Goal: Task Accomplishment & Management: Manage account settings

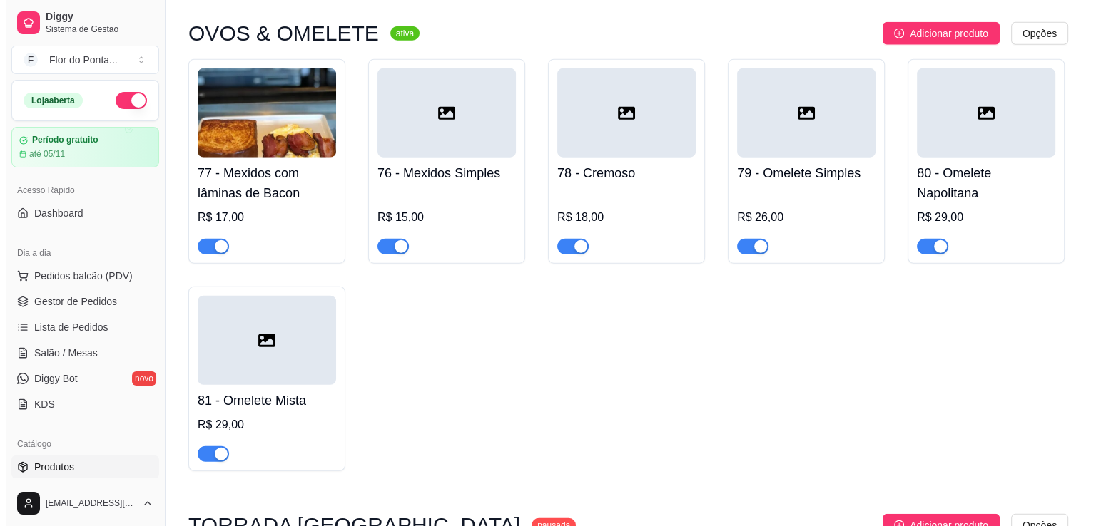
scroll to position [3638, 0]
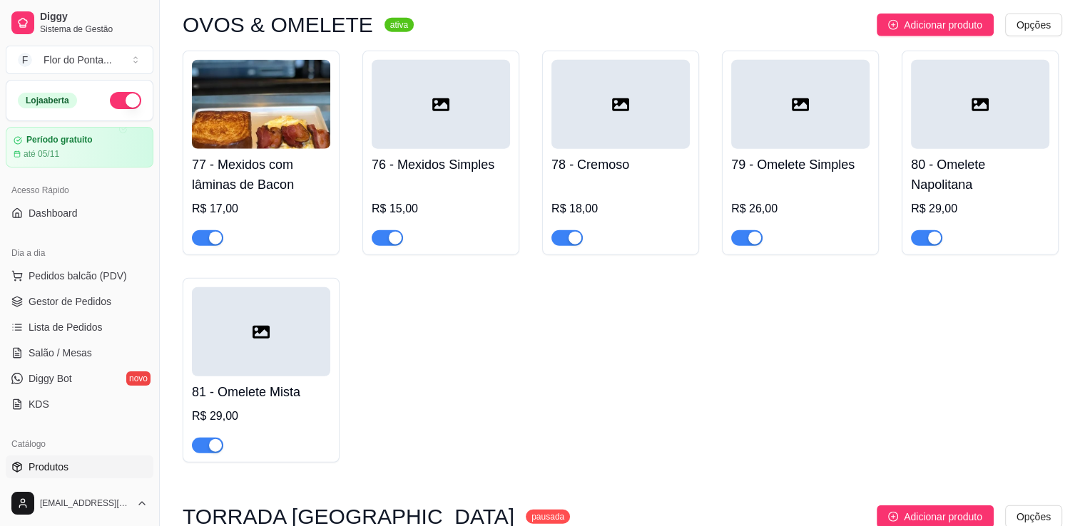
click at [442, 146] on div at bounding box center [441, 104] width 138 height 89
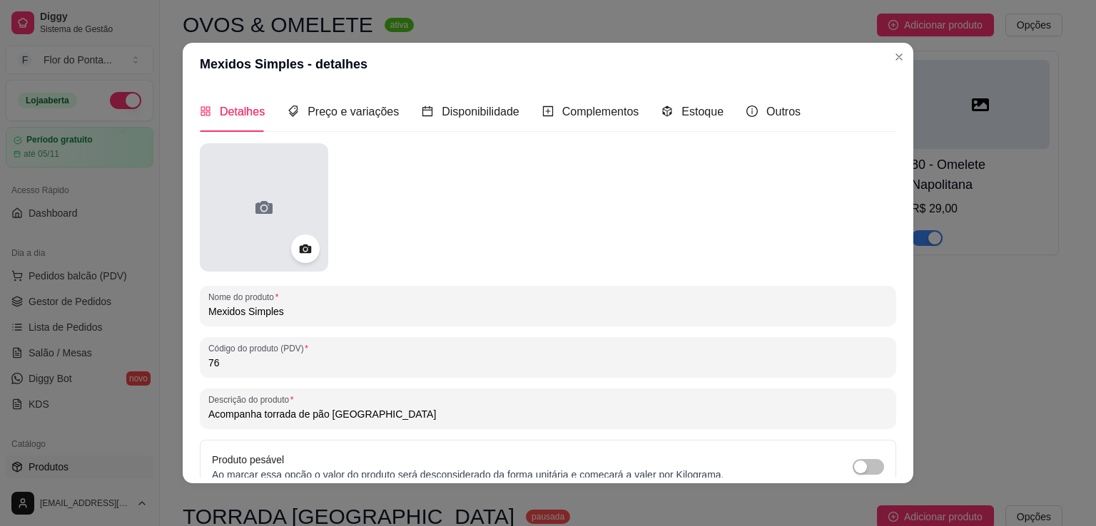
click at [263, 206] on icon at bounding box center [263, 207] width 17 height 13
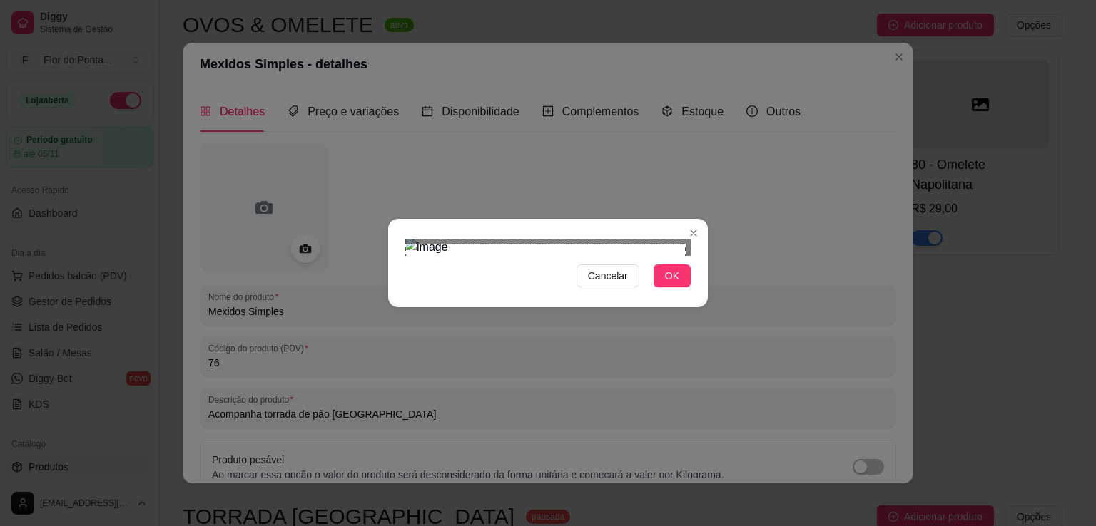
click at [596, 372] on div "Use the arrow keys to move the crop selection area" at bounding box center [550, 384] width 280 height 280
click at [667, 284] on span "OK" at bounding box center [672, 276] width 14 height 16
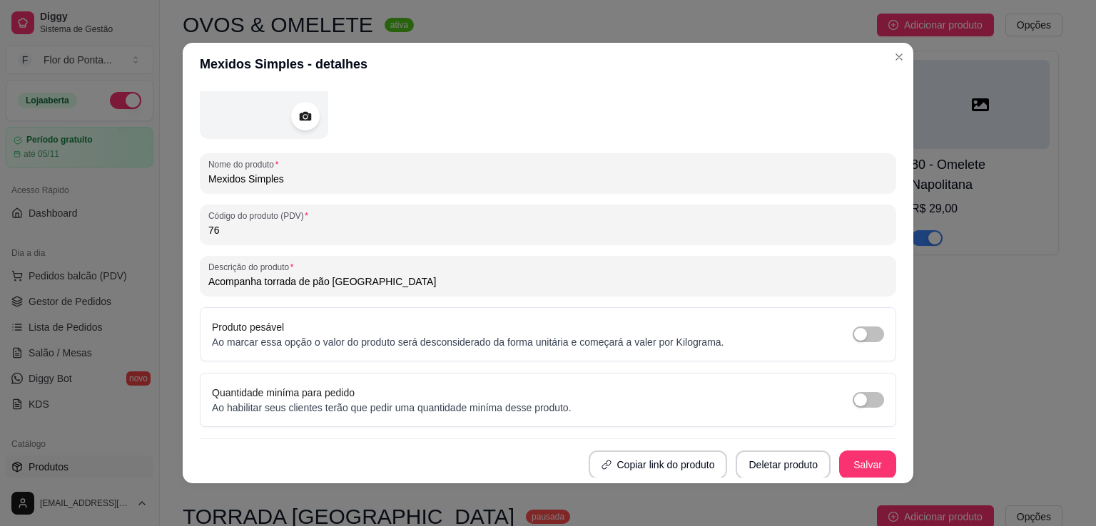
scroll to position [133, 0]
click at [849, 463] on button "Salvar" at bounding box center [867, 464] width 57 height 29
click at [844, 455] on button "Salvar" at bounding box center [867, 464] width 57 height 29
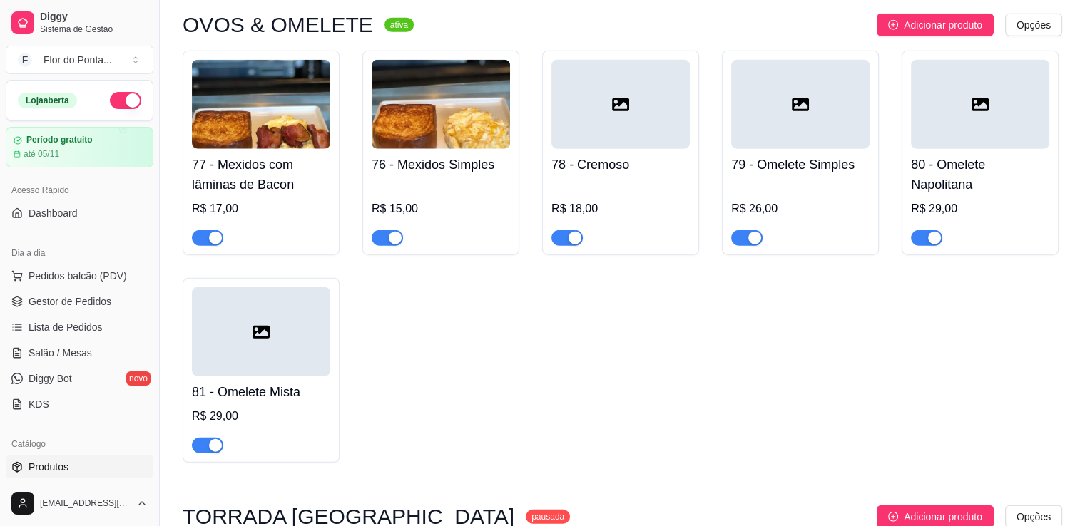
click at [641, 118] on div at bounding box center [620, 104] width 138 height 89
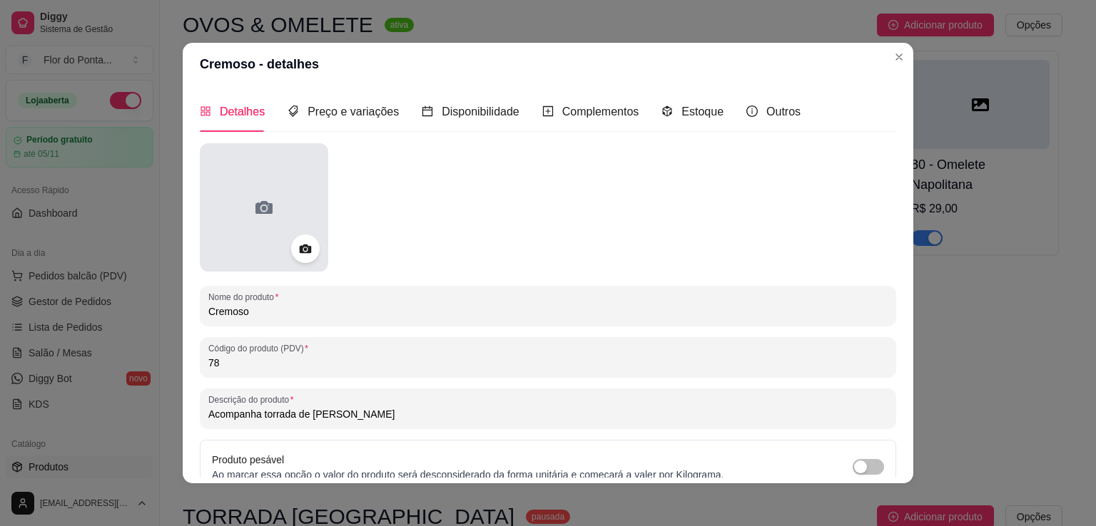
click at [295, 220] on div at bounding box center [264, 207] width 128 height 128
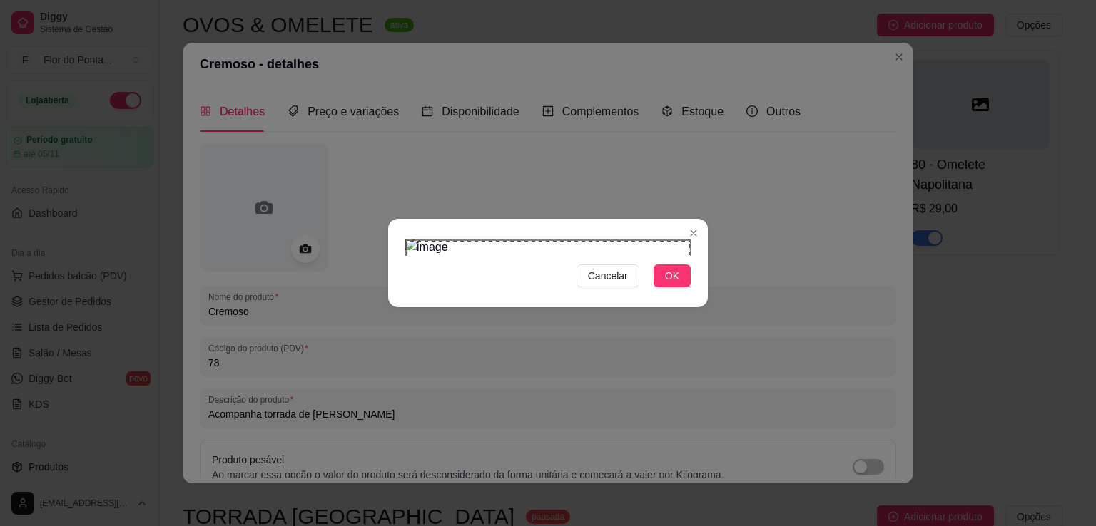
click at [840, 504] on div "Cancelar OK" at bounding box center [548, 263] width 1096 height 526
click at [677, 293] on div "Cancelar OK" at bounding box center [548, 263] width 320 height 60
click at [678, 284] on span "OK" at bounding box center [672, 276] width 14 height 16
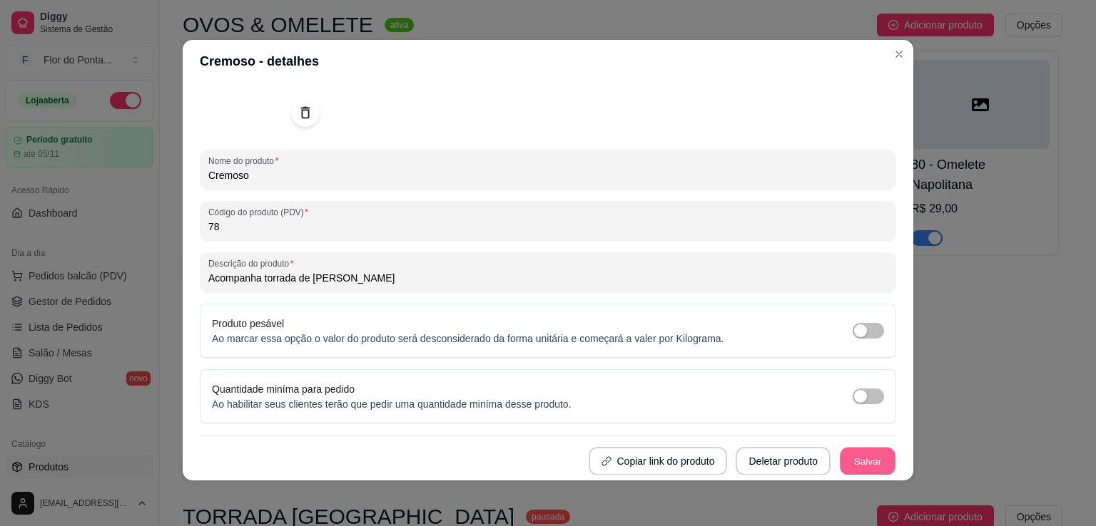
click at [843, 457] on button "Salvar" at bounding box center [868, 462] width 56 height 28
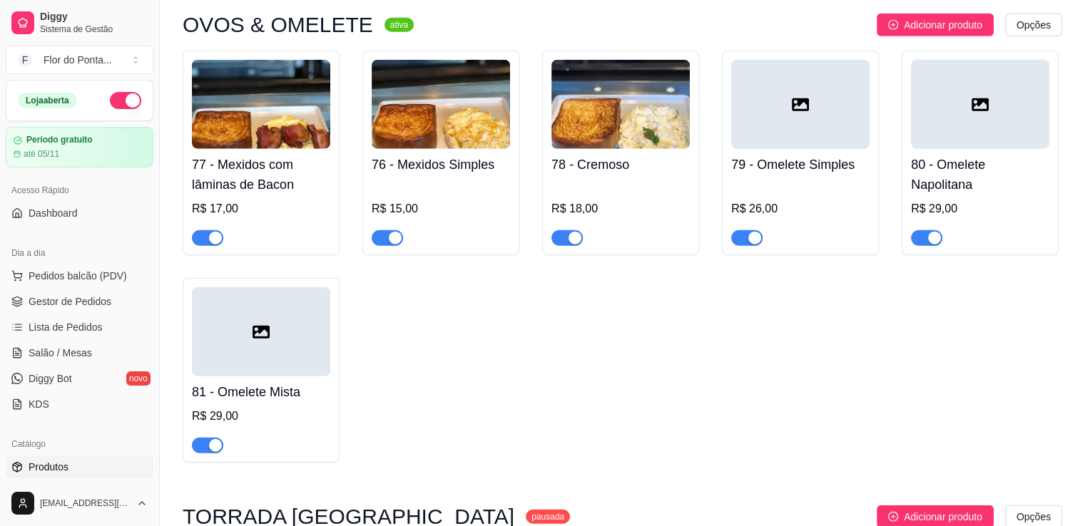
click at [823, 140] on div at bounding box center [800, 104] width 138 height 89
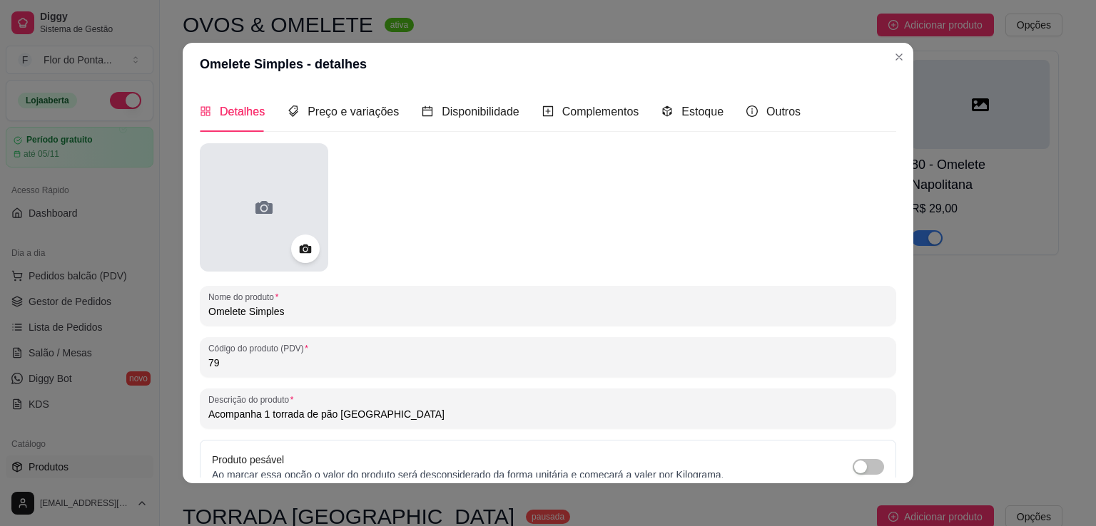
click at [265, 218] on icon at bounding box center [264, 207] width 23 height 23
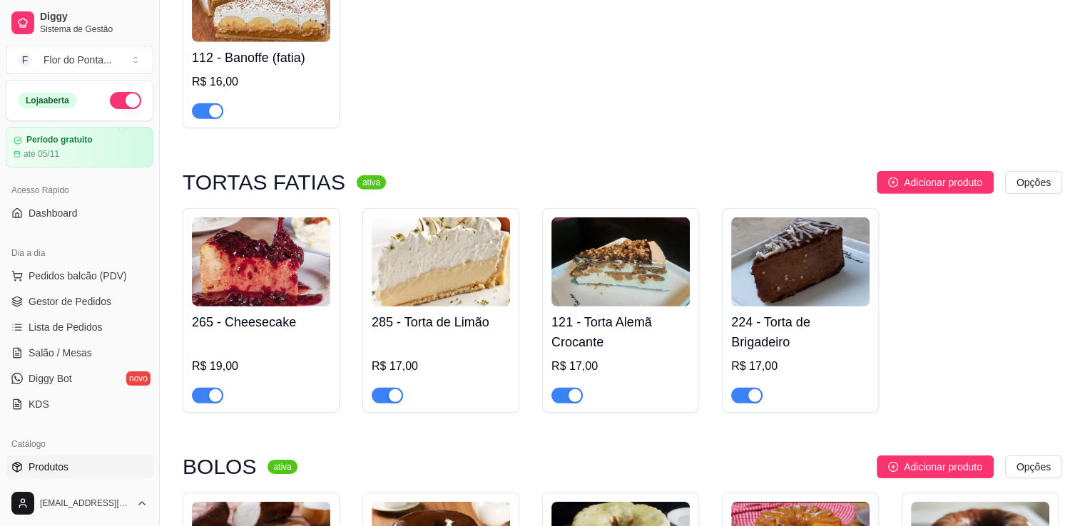
scroll to position [4494, 0]
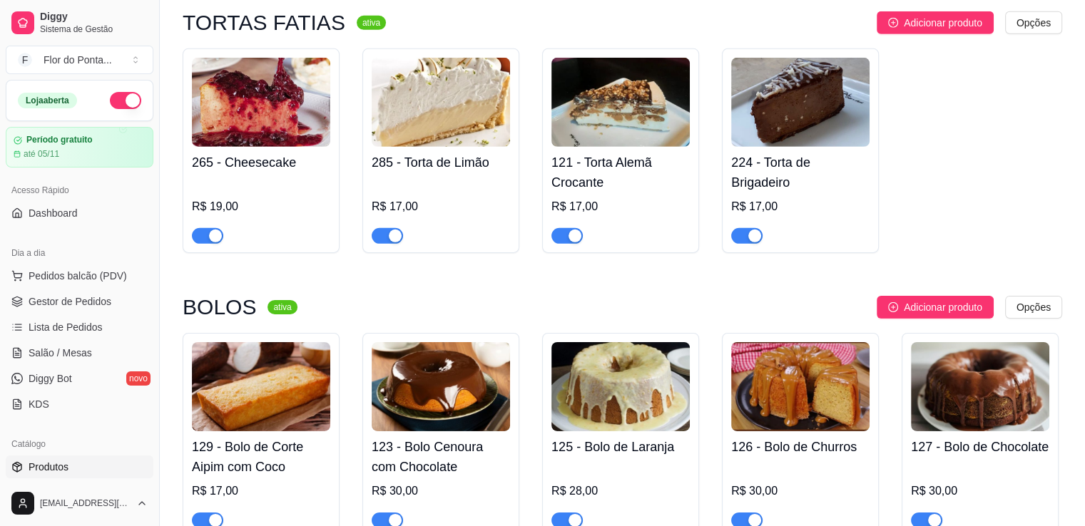
drag, startPoint x: 645, startPoint y: 297, endPoint x: 867, endPoint y: 185, distance: 249.1
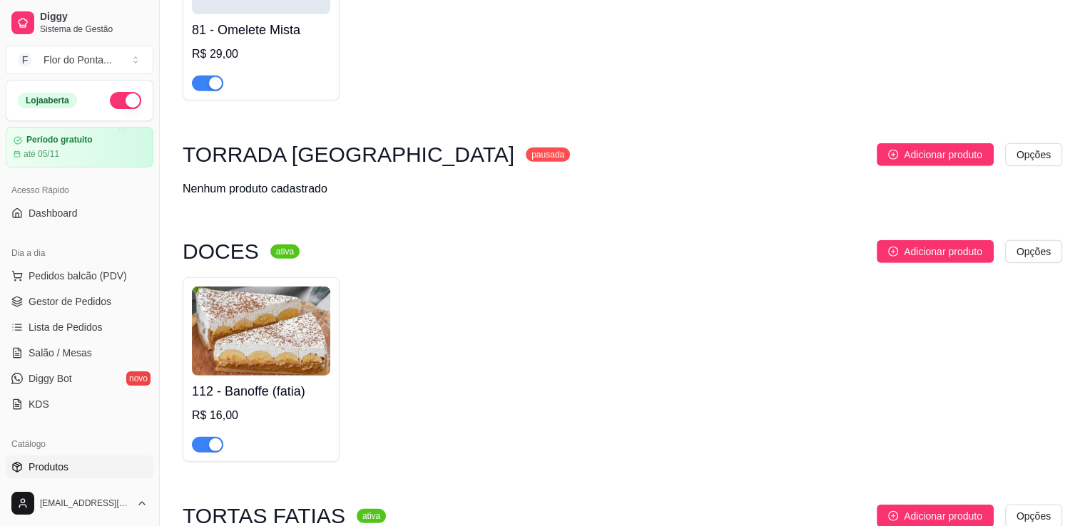
scroll to position [3994, 0]
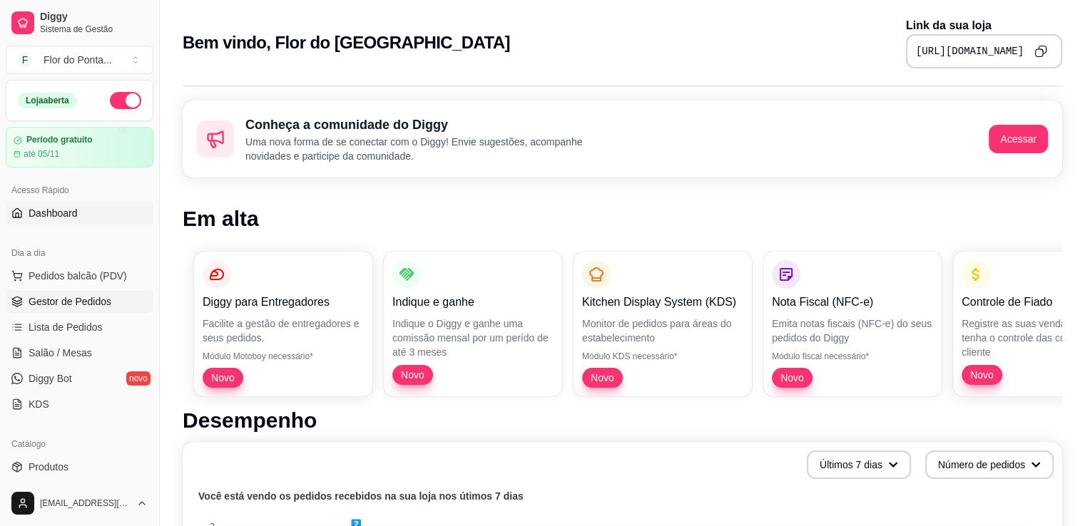
click at [97, 305] on span "Gestor de Pedidos" at bounding box center [70, 302] width 83 height 14
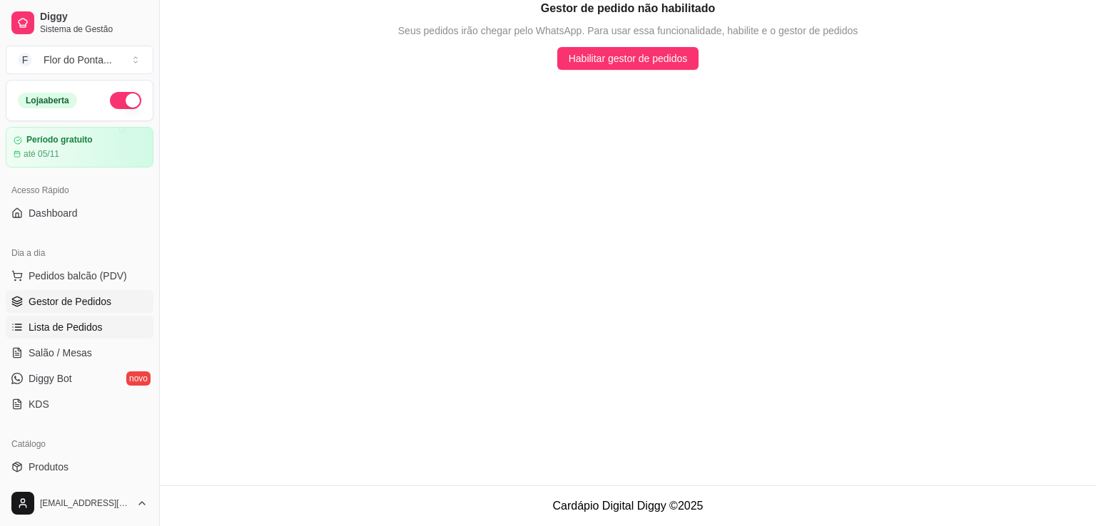
click at [92, 331] on span "Lista de Pedidos" at bounding box center [66, 327] width 74 height 14
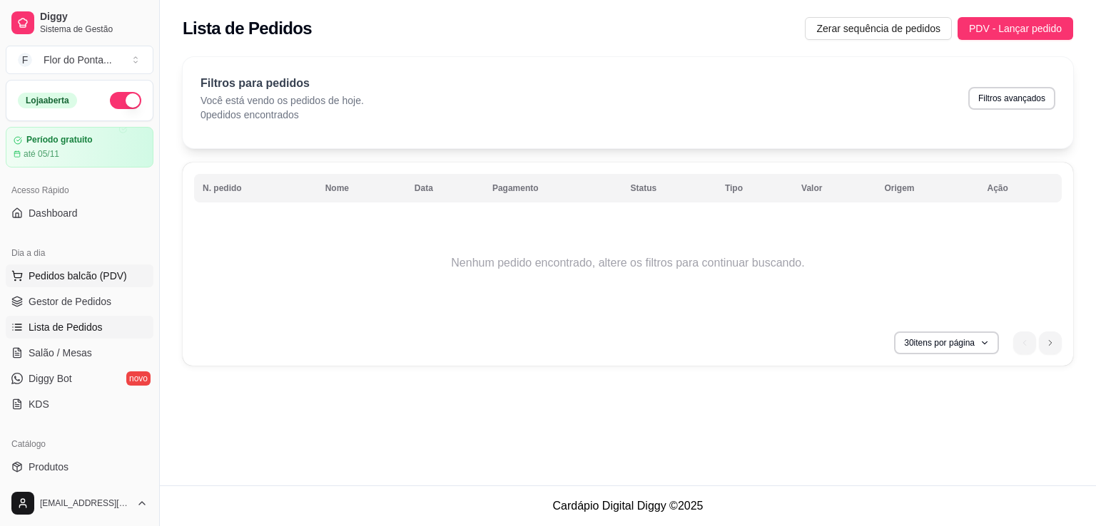
click at [101, 276] on span "Pedidos balcão (PDV)" at bounding box center [78, 276] width 98 height 14
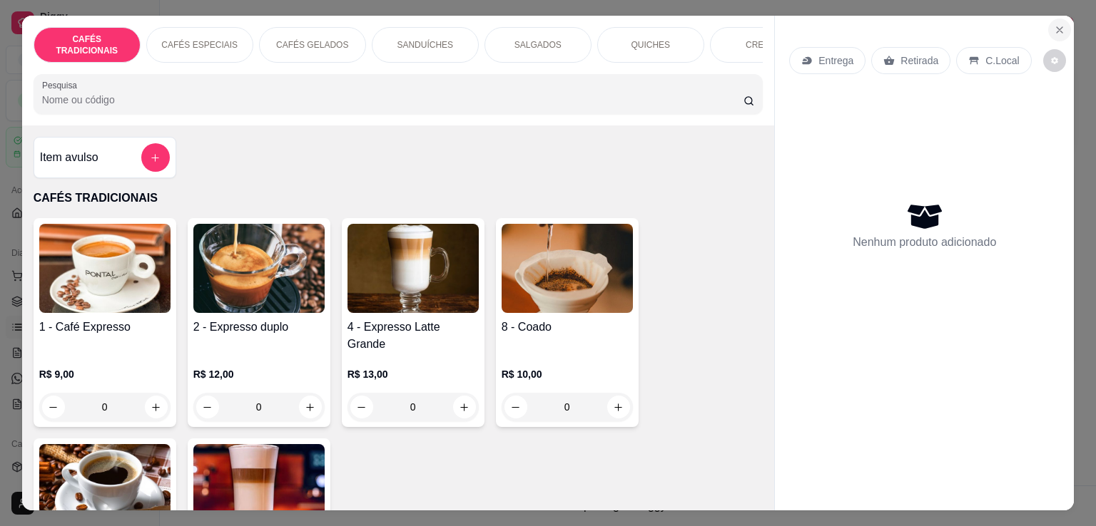
click at [1059, 24] on icon "Close" at bounding box center [1059, 29] width 11 height 11
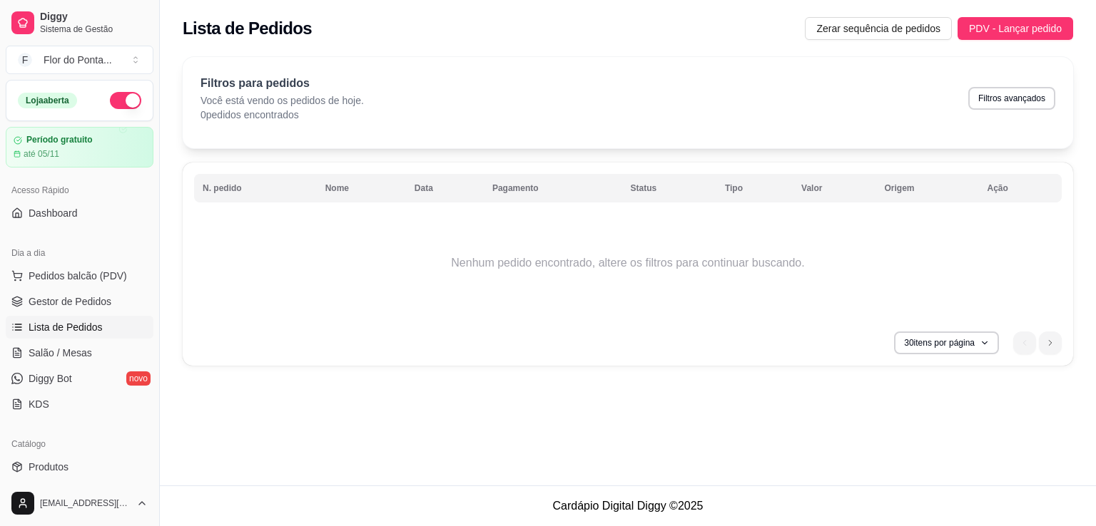
click at [117, 95] on button "button" at bounding box center [125, 100] width 31 height 17
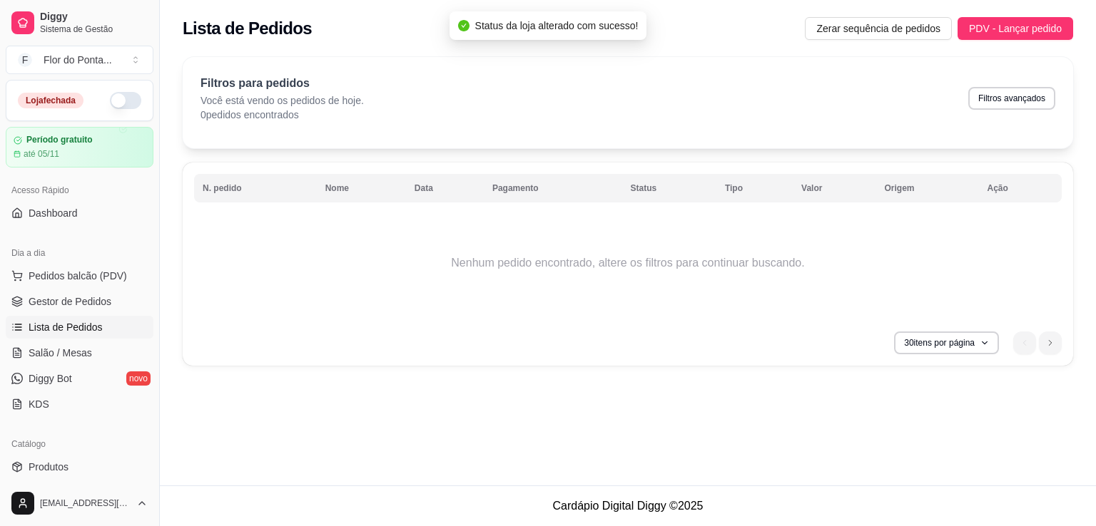
click at [119, 101] on button "button" at bounding box center [125, 100] width 31 height 17
